Goal: Transaction & Acquisition: Purchase product/service

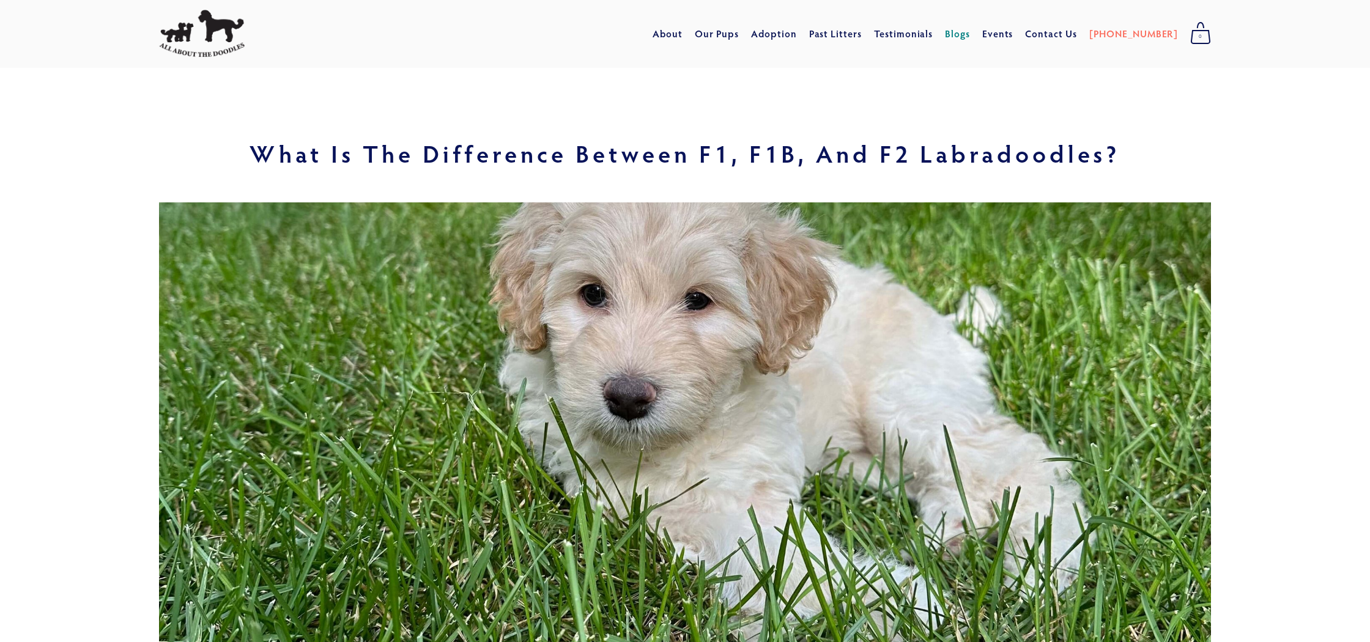
scroll to position [1, 0]
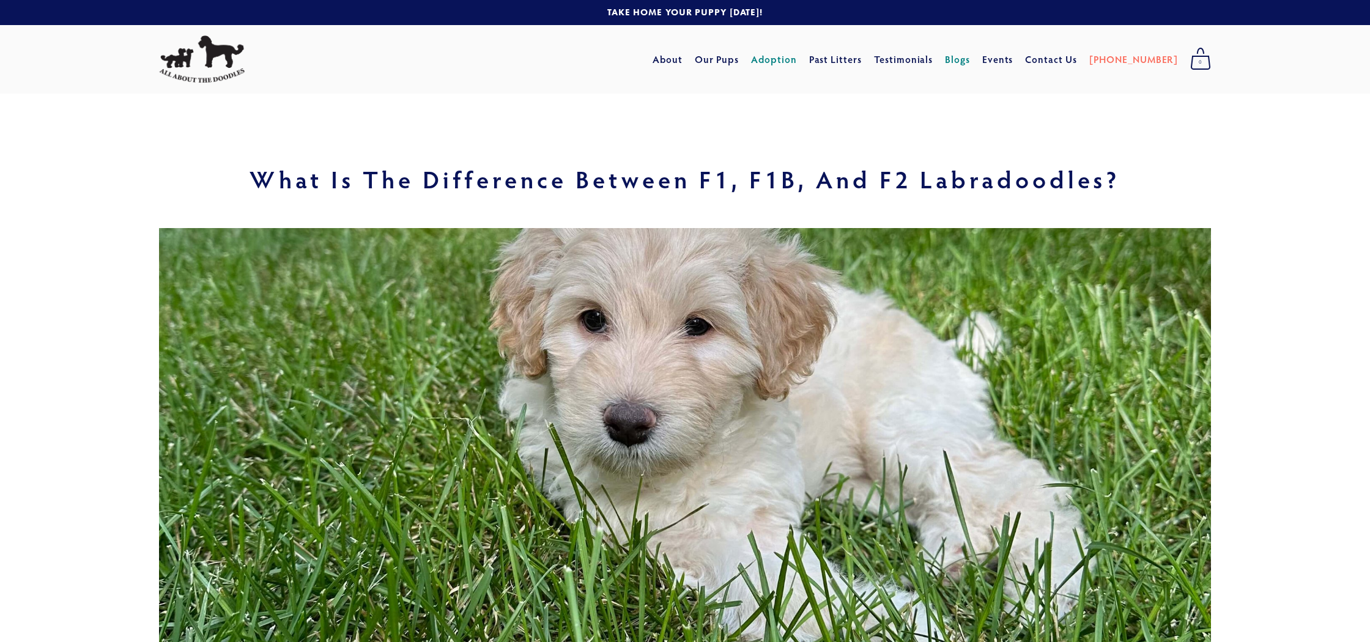
click at [797, 62] on link "Adoption" at bounding box center [774, 59] width 46 height 22
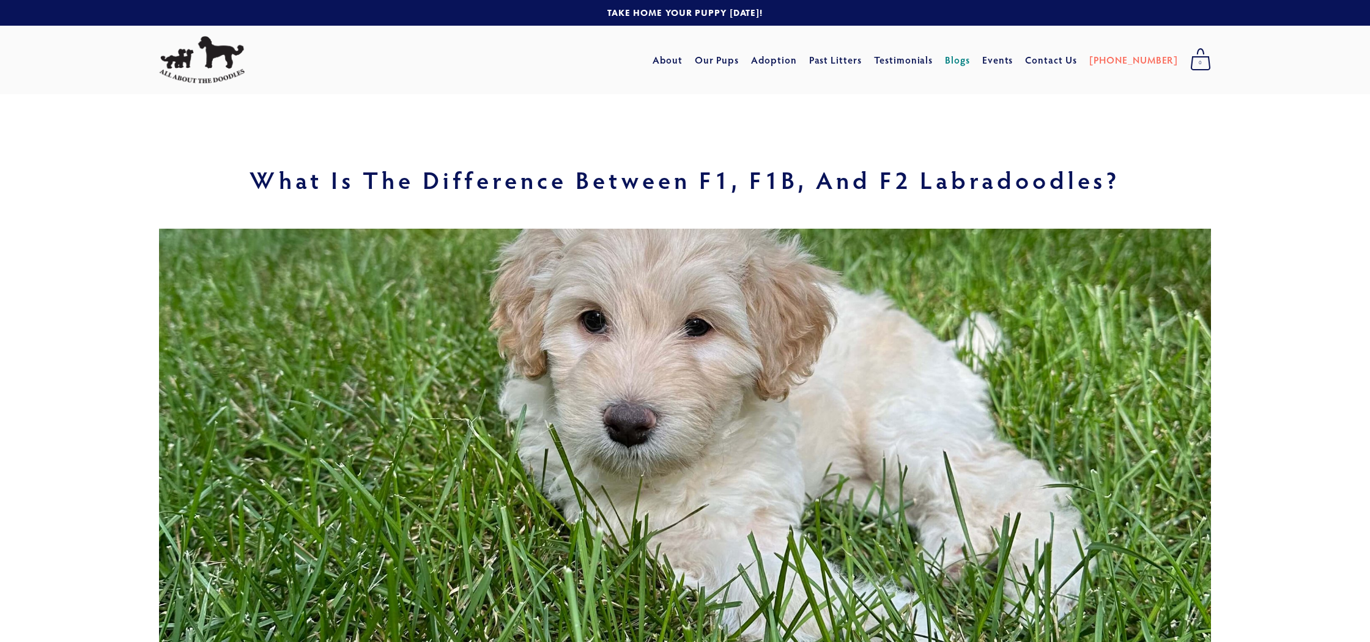
scroll to position [0, 0]
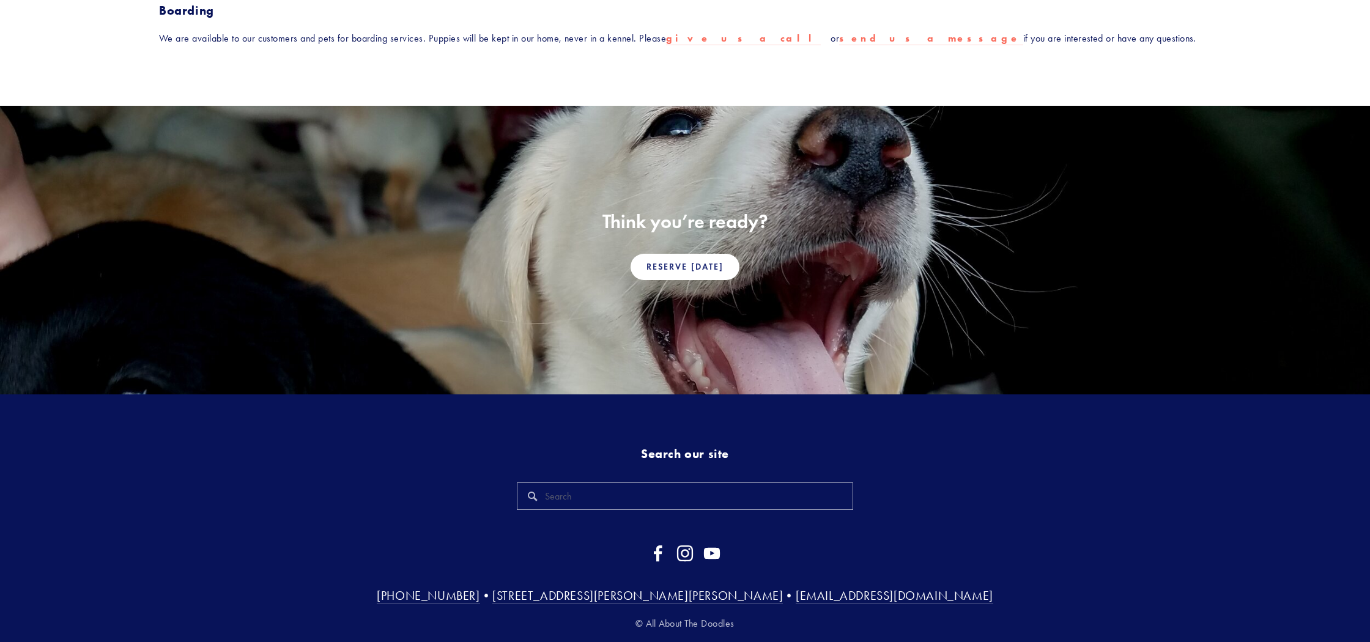
scroll to position [704, 0]
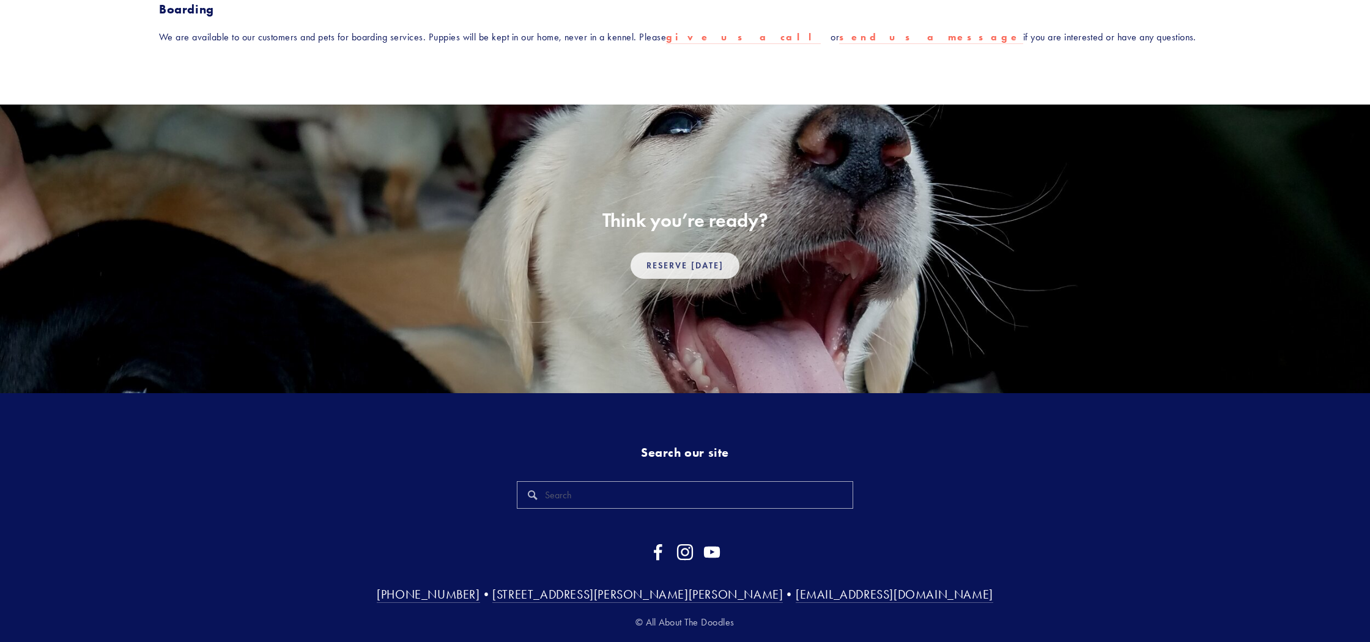
click at [676, 253] on link "Reserve Today" at bounding box center [685, 266] width 109 height 26
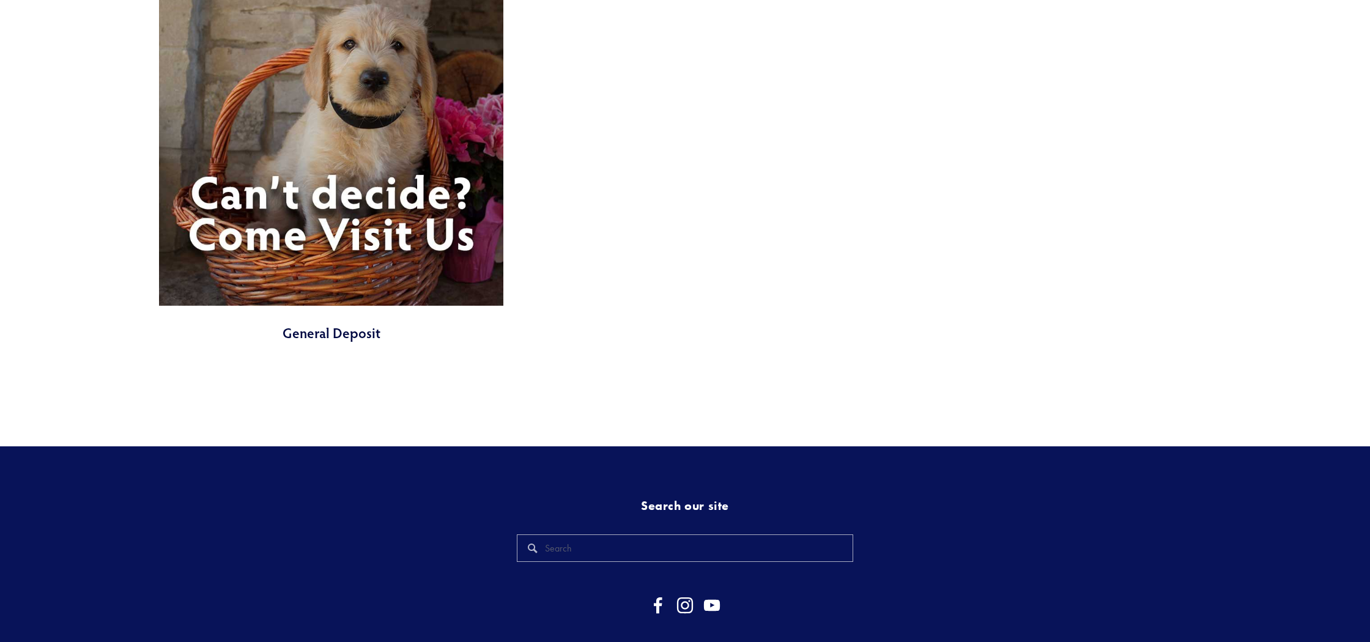
scroll to position [5544, 0]
